Goal: Communication & Community: Answer question/provide support

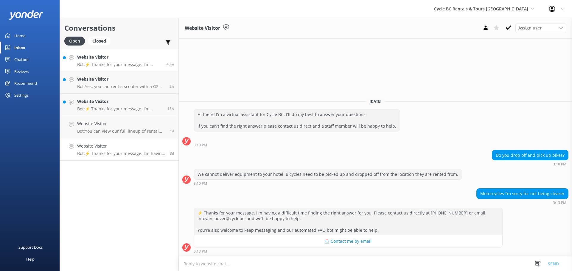
click at [132, 64] on p "Bot: ⚡ Thanks for your message. I'm having a difficult time finding the right a…" at bounding box center [119, 64] width 85 height 5
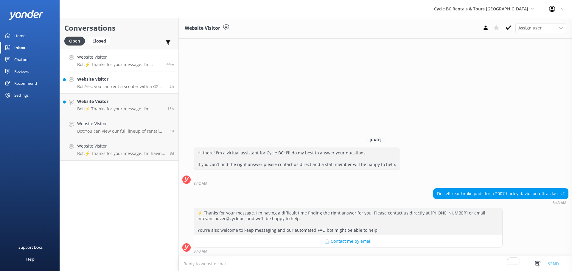
click at [125, 89] on p "Bot: Yes, you can rent a scooter with a G2 (Ontario) driver's license as it per…" at bounding box center [121, 86] width 88 height 5
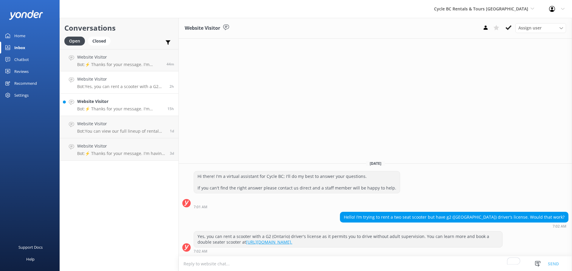
click at [125, 107] on p "Bot: ⚡ Thanks for your message. I'm having a difficult time finding the right a…" at bounding box center [120, 108] width 86 height 5
